Goal: Information Seeking & Learning: Find specific fact

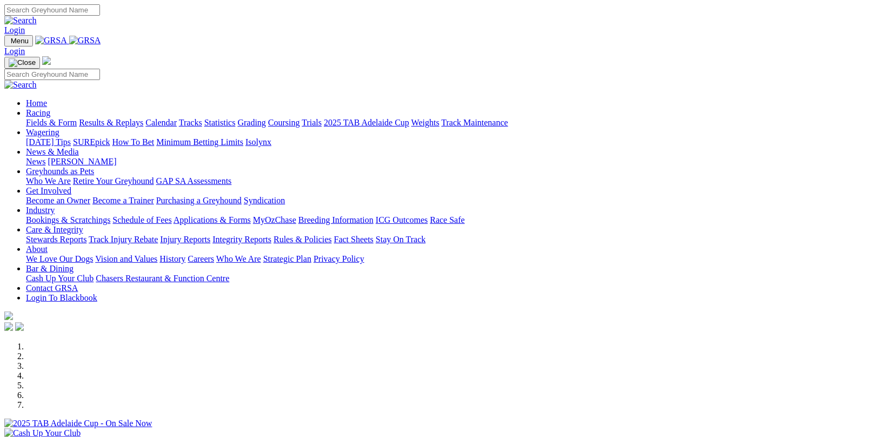
click at [64, 118] on link "Fields & Form" at bounding box center [51, 122] width 51 height 9
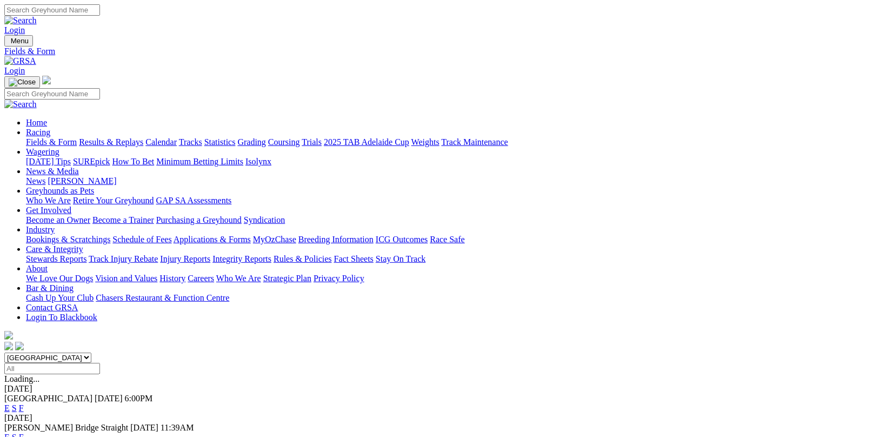
click at [24, 403] on link "F" at bounding box center [21, 407] width 5 height 9
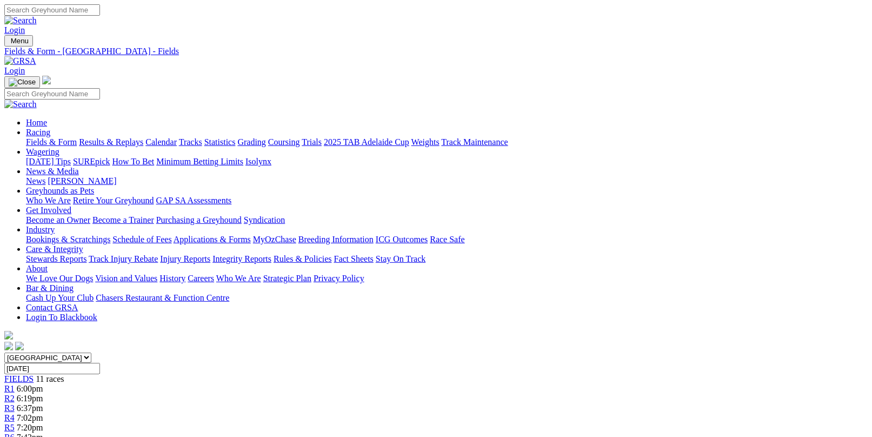
click at [143, 137] on link "Results & Replays" at bounding box center [111, 141] width 64 height 9
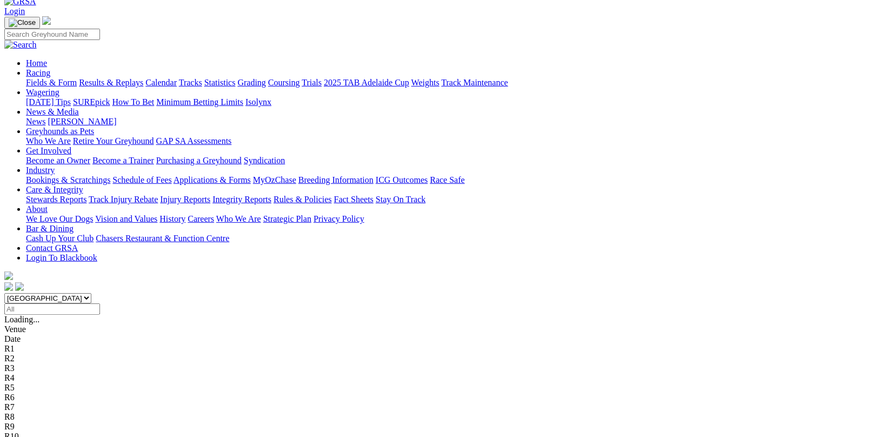
scroll to position [54, 0]
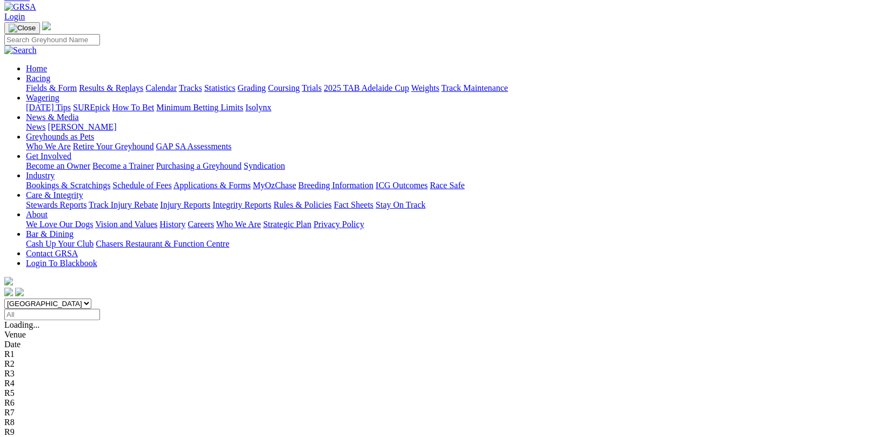
click at [100, 309] on input "Select date" at bounding box center [52, 314] width 96 height 11
type input "[DATE]"
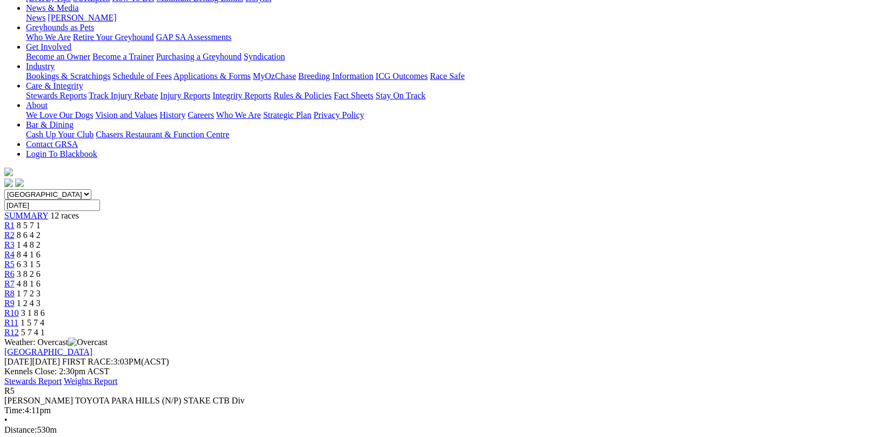
scroll to position [162, 0]
